Goal: Check status: Check status

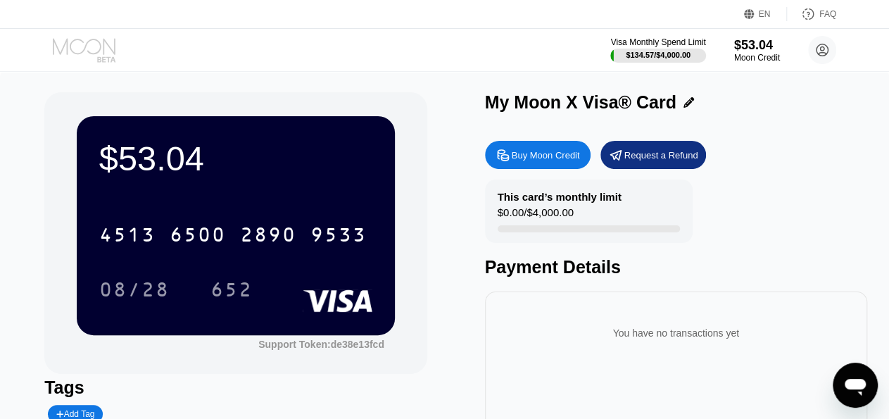
click at [94, 51] on icon at bounding box center [85, 50] width 65 height 25
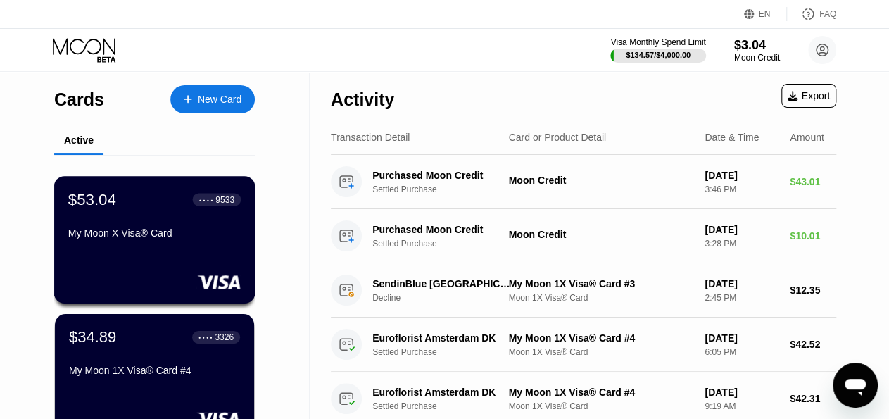
click at [141, 216] on div "$53.04 ● ● ● ● 9533 My Moon X Visa® Card" at bounding box center [154, 217] width 172 height 54
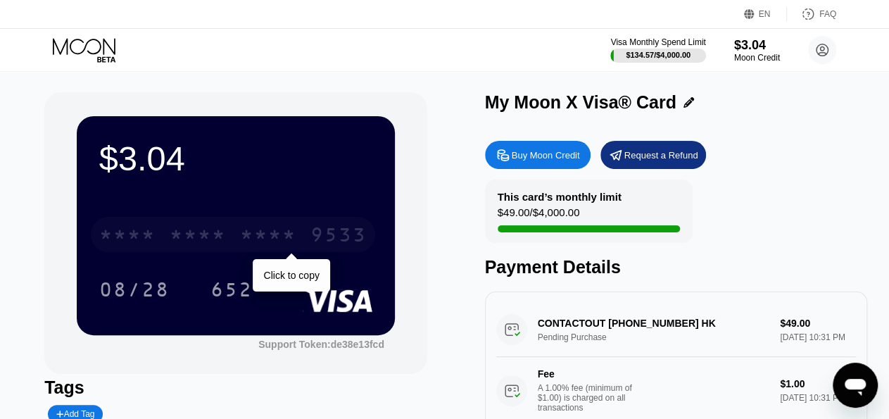
click at [264, 239] on div "* * * *" at bounding box center [268, 236] width 56 height 23
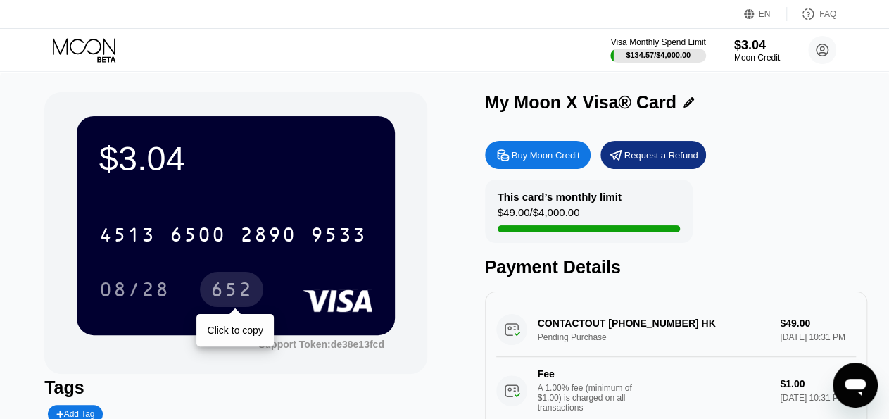
click at [230, 290] on div "652" at bounding box center [231, 291] width 42 height 23
